Goal: Submit feedback/report problem

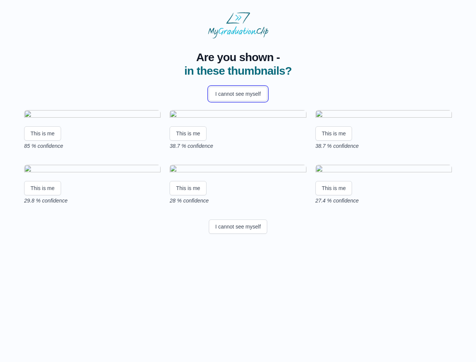
click at [238, 94] on button "I cannot see myself" at bounding box center [238, 94] width 58 height 14
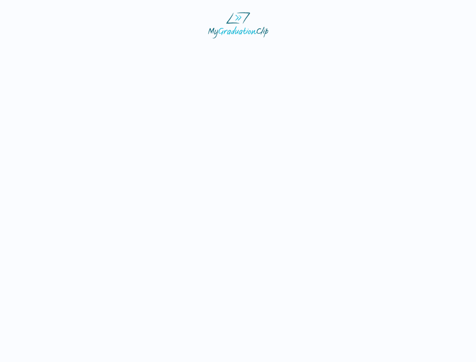
click at [43, 50] on html at bounding box center [238, 25] width 476 height 50
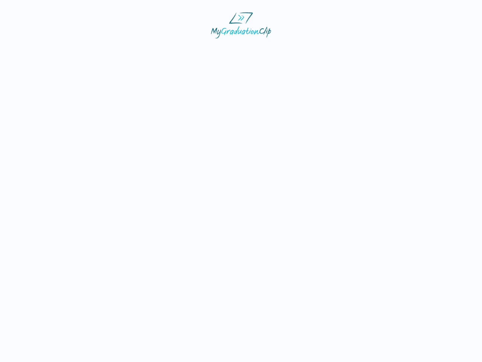
click at [189, 50] on html at bounding box center [241, 25] width 482 height 50
click at [336, 50] on html at bounding box center [241, 25] width 482 height 50
click at [43, 50] on html at bounding box center [241, 25] width 482 height 50
click at [189, 50] on html at bounding box center [241, 25] width 482 height 50
click at [336, 50] on html at bounding box center [241, 25] width 482 height 50
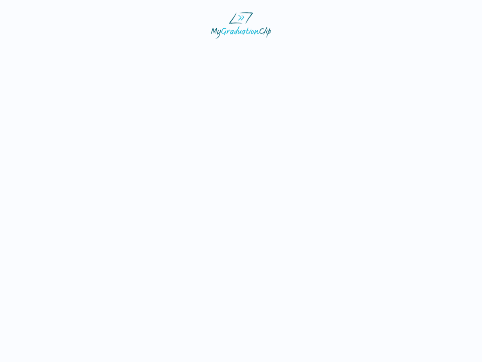
click at [238, 50] on html at bounding box center [241, 25] width 482 height 50
